Goal: Check status

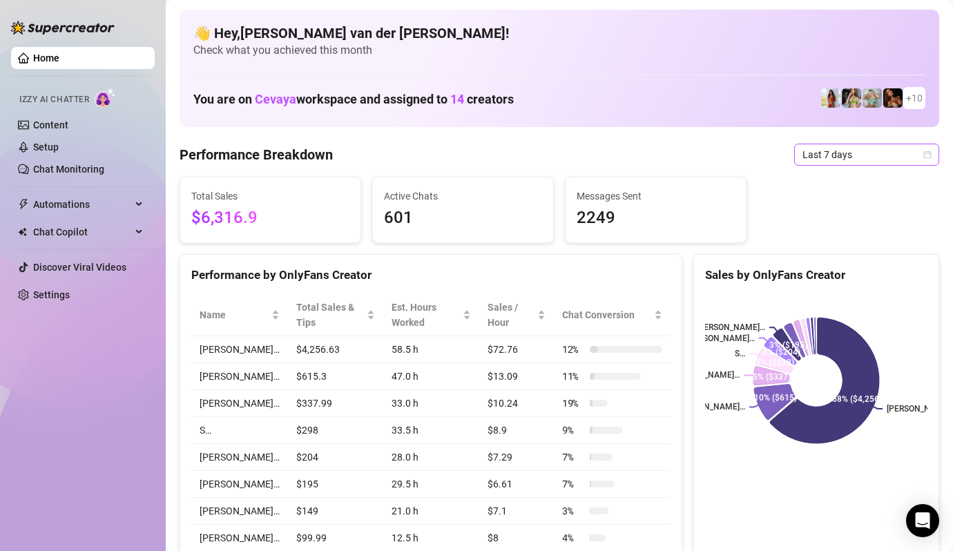
click at [925, 153] on icon "calendar" at bounding box center [928, 155] width 8 height 8
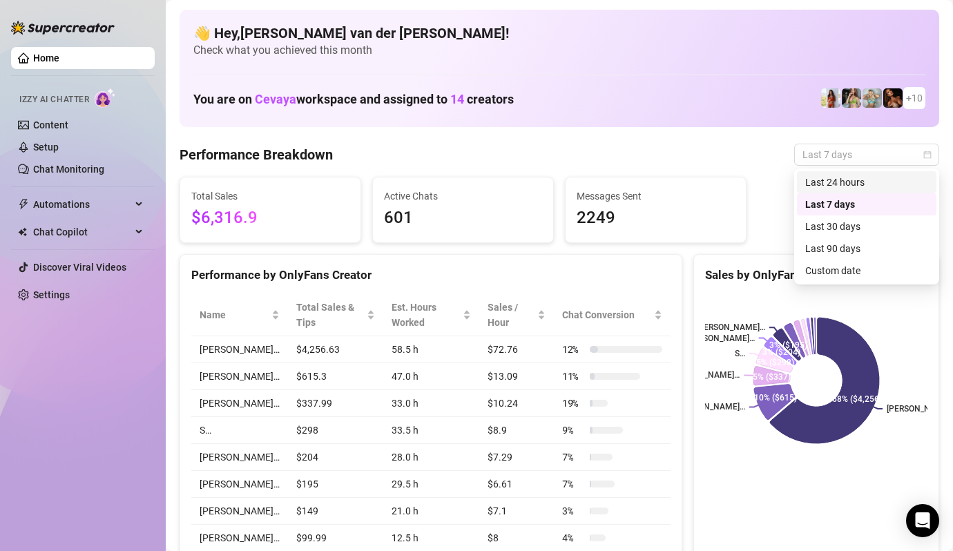
click at [875, 180] on div "Last 24 hours" at bounding box center [866, 182] width 123 height 15
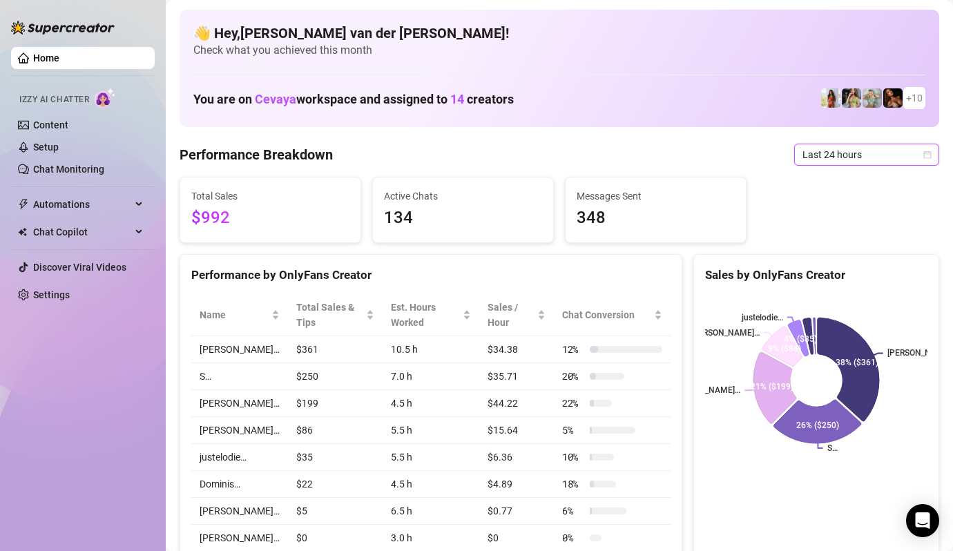
click at [929, 153] on icon "calendar" at bounding box center [927, 155] width 8 height 8
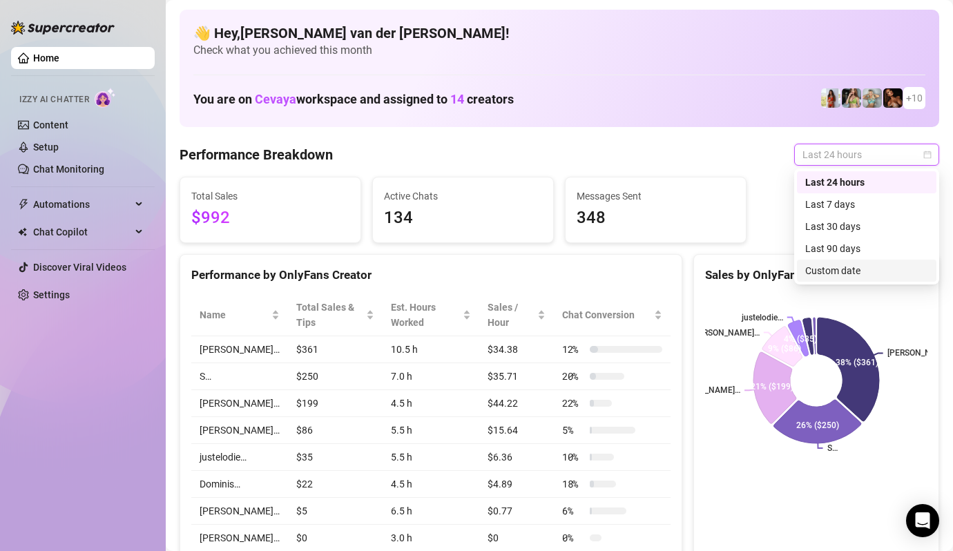
click at [862, 266] on div "Custom date" at bounding box center [866, 270] width 123 height 15
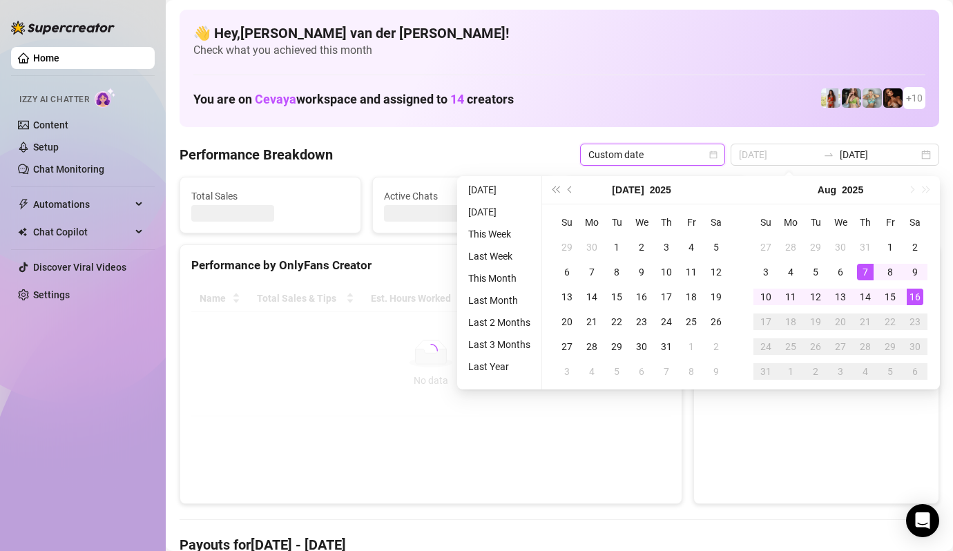
type input "[DATE]"
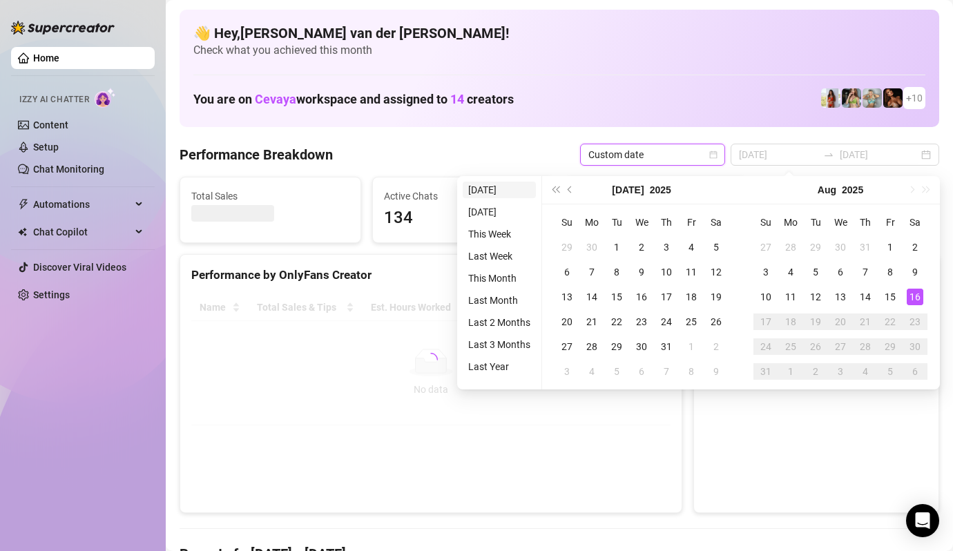
click at [476, 188] on li "[DATE]" at bounding box center [499, 190] width 73 height 17
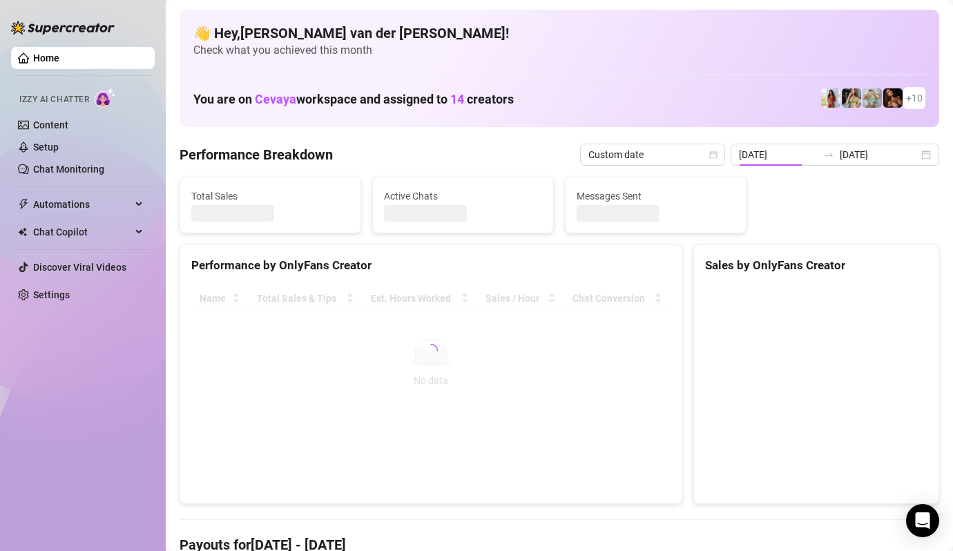
type input "[DATE]"
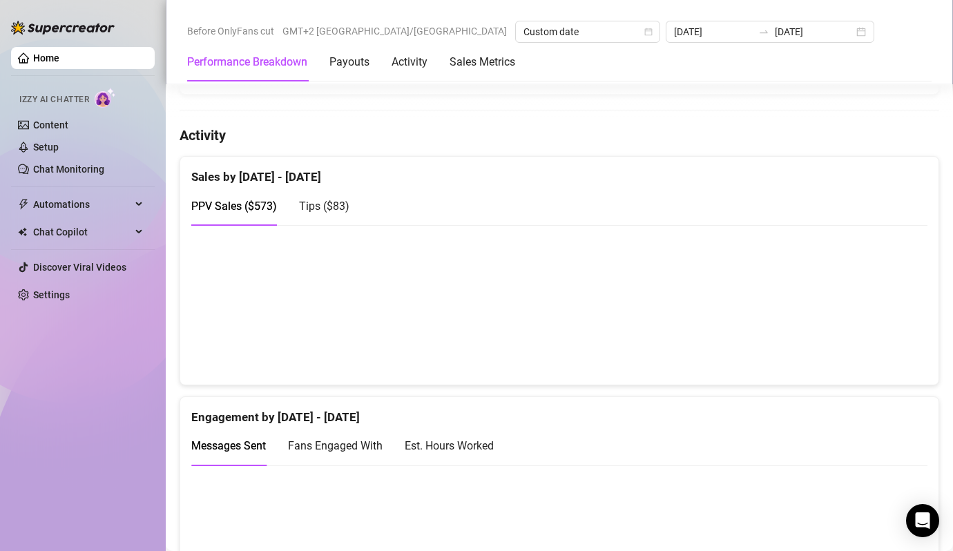
scroll to position [780, 0]
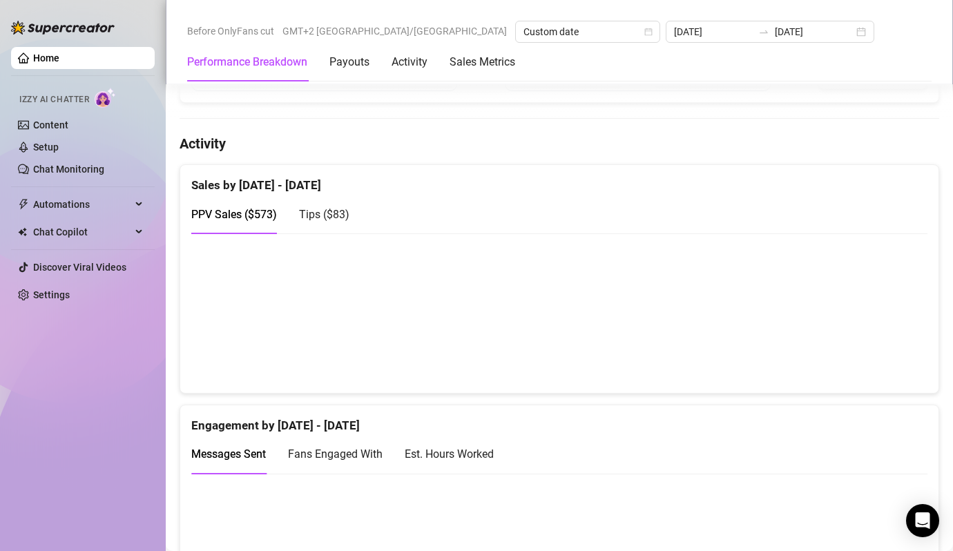
click at [321, 208] on span "Tips ( $83 )" at bounding box center [324, 214] width 50 height 13
click at [231, 208] on span "PPV Sales ( $573 )" at bounding box center [234, 214] width 86 height 13
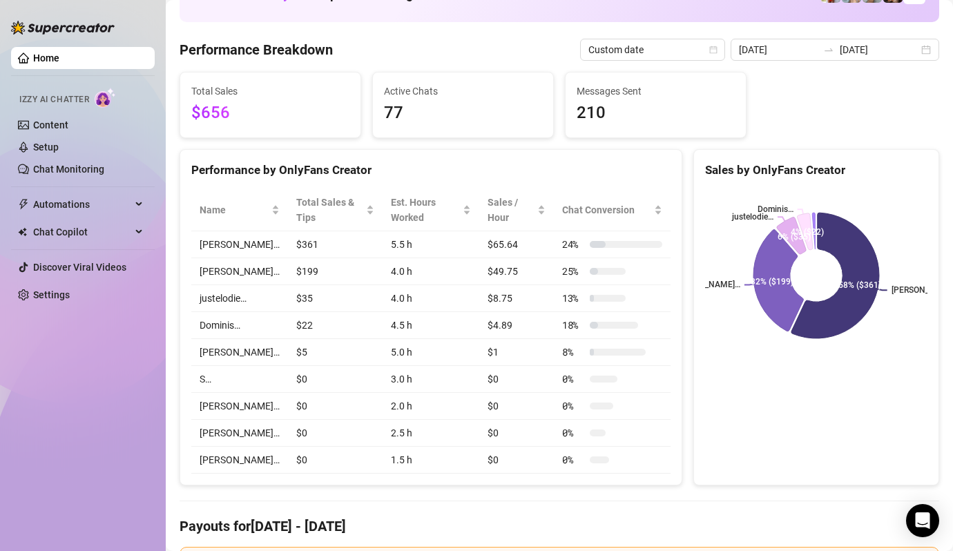
scroll to position [0, 0]
